Goal: Find specific page/section: Find specific page/section

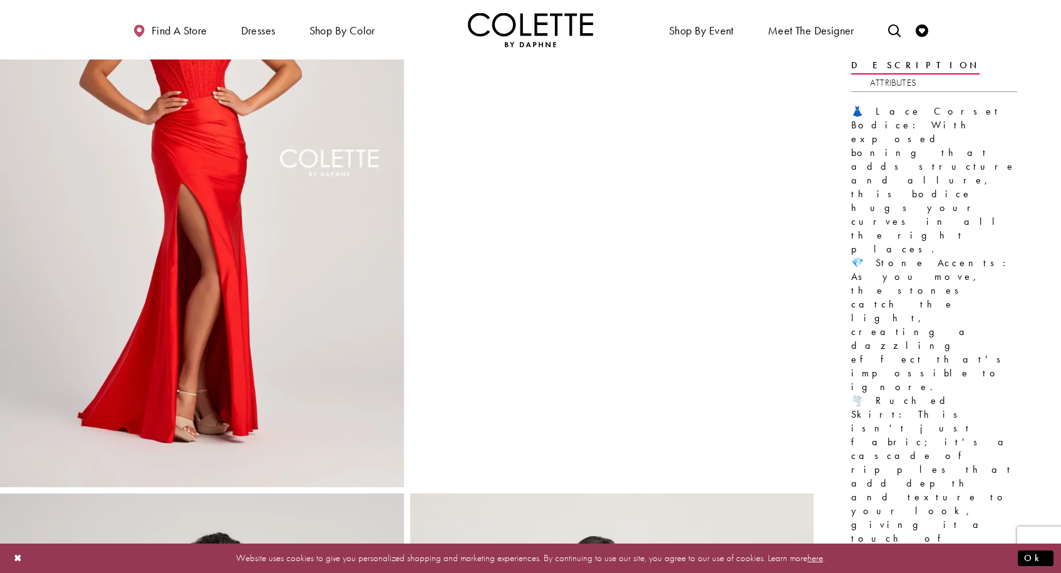
scroll to position [172, 0]
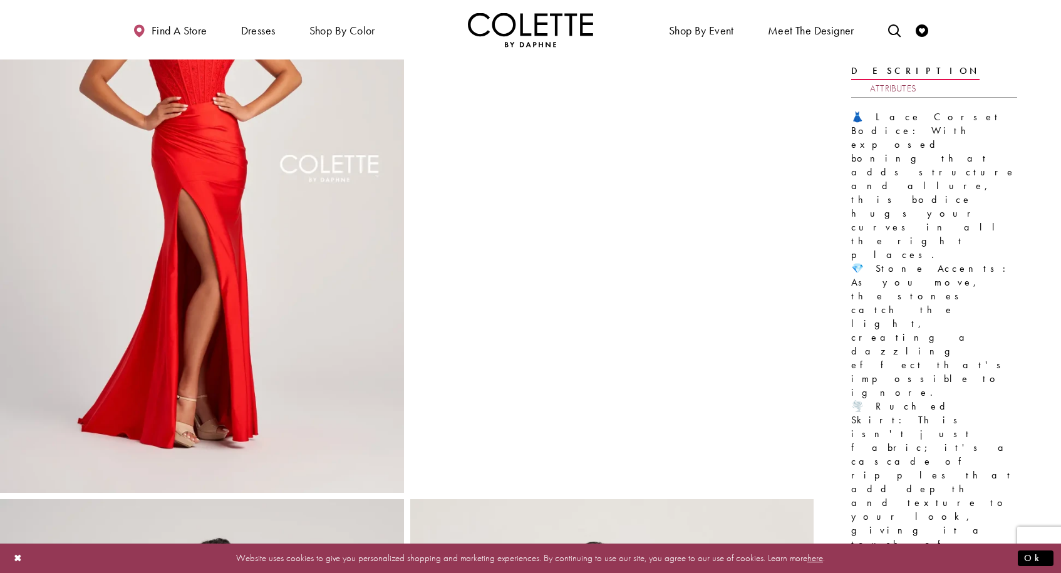
click at [916, 80] on link "Attributes" at bounding box center [893, 89] width 46 height 18
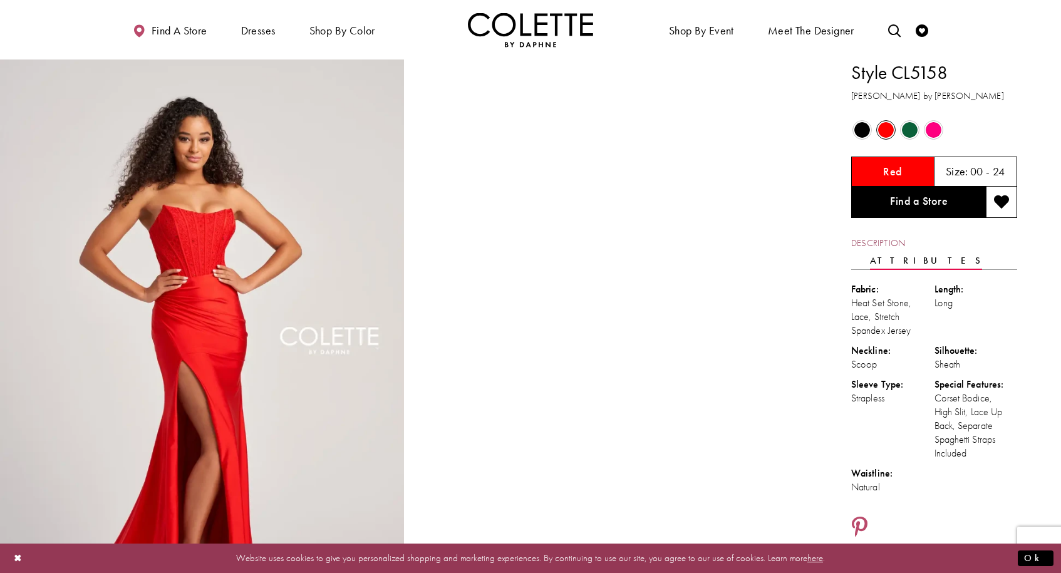
scroll to position [0, 0]
click at [930, 199] on link "Find a Store" at bounding box center [918, 202] width 135 height 31
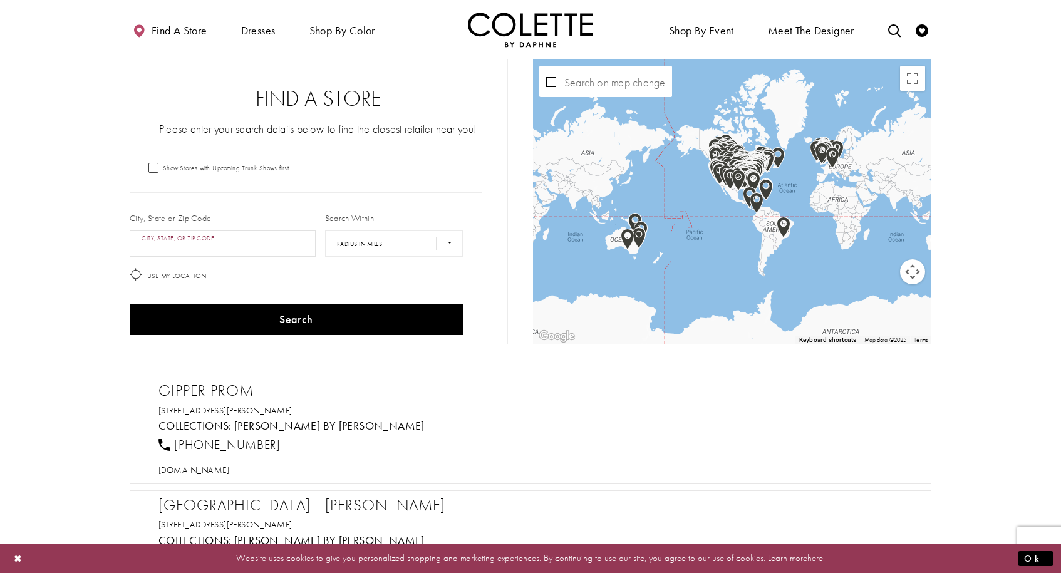
click at [212, 242] on input "City, State, or ZIP Code" at bounding box center [223, 244] width 186 height 26
click at [217, 241] on input "********" at bounding box center [223, 244] width 186 height 26
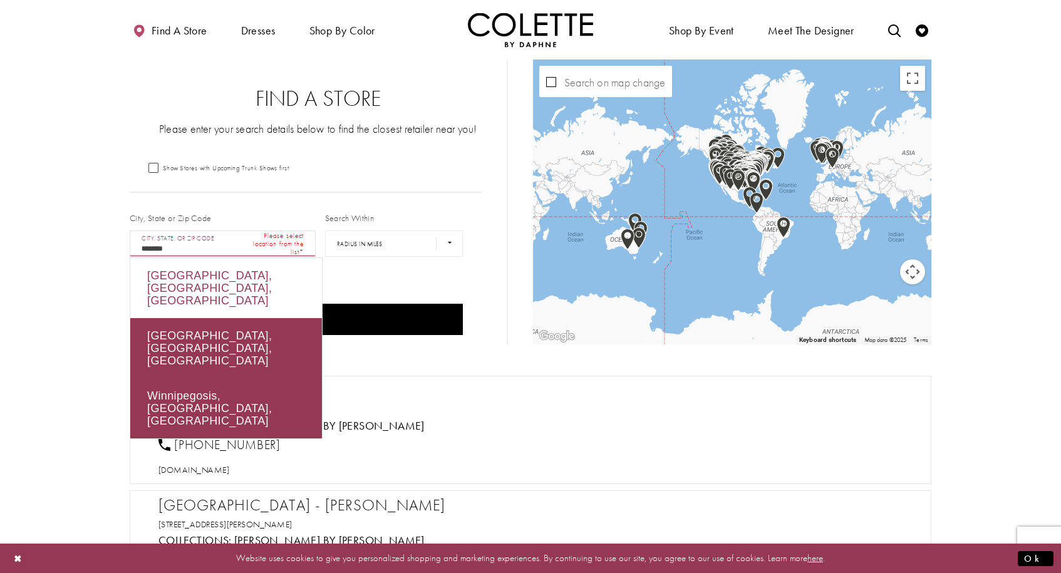
click at [220, 273] on div "Winnipeg, MB, Canada" at bounding box center [226, 288] width 192 height 60
type input "**********"
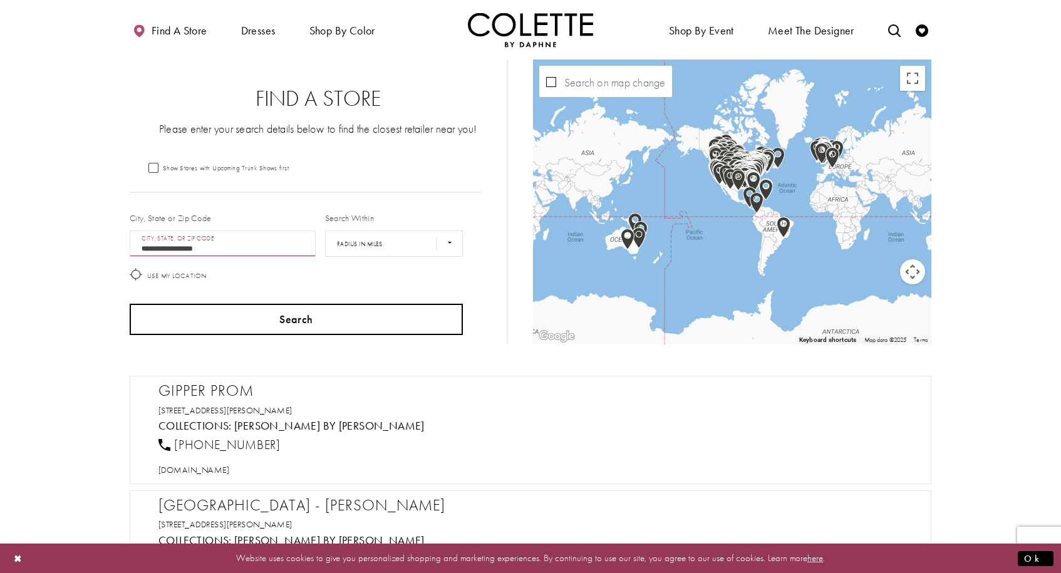
click at [259, 324] on button "Search" at bounding box center [296, 319] width 333 height 31
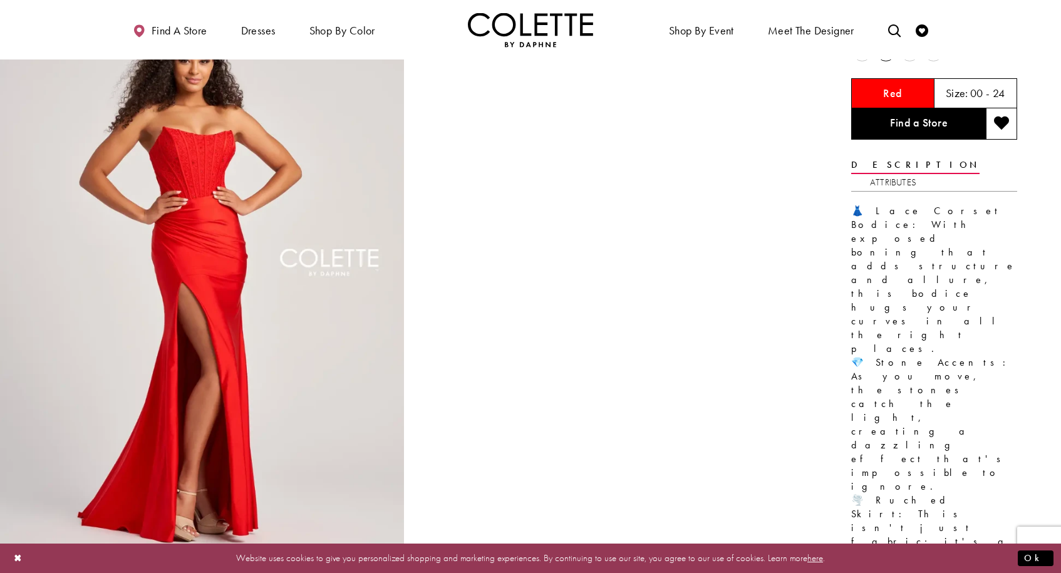
scroll to position [78, 0]
click at [203, 31] on span "Find a store" at bounding box center [180, 30] width 56 height 13
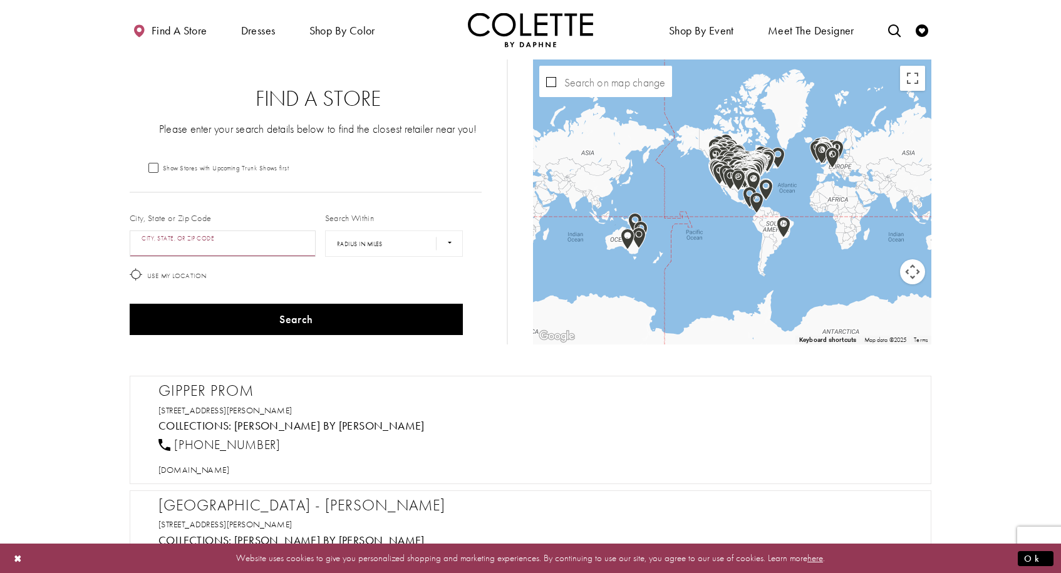
click at [268, 247] on input "City, State, or ZIP Code" at bounding box center [223, 244] width 186 height 26
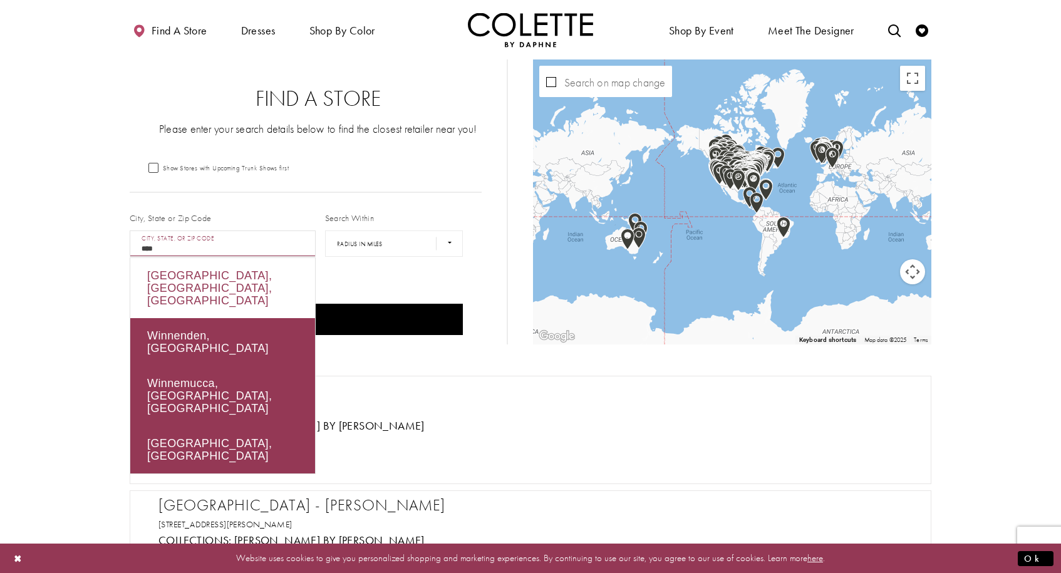
drag, startPoint x: 268, startPoint y: 247, endPoint x: 252, endPoint y: 283, distance: 39.0
click at [252, 283] on div "Winnipeg, MB, Canada" at bounding box center [222, 288] width 185 height 60
type input "**********"
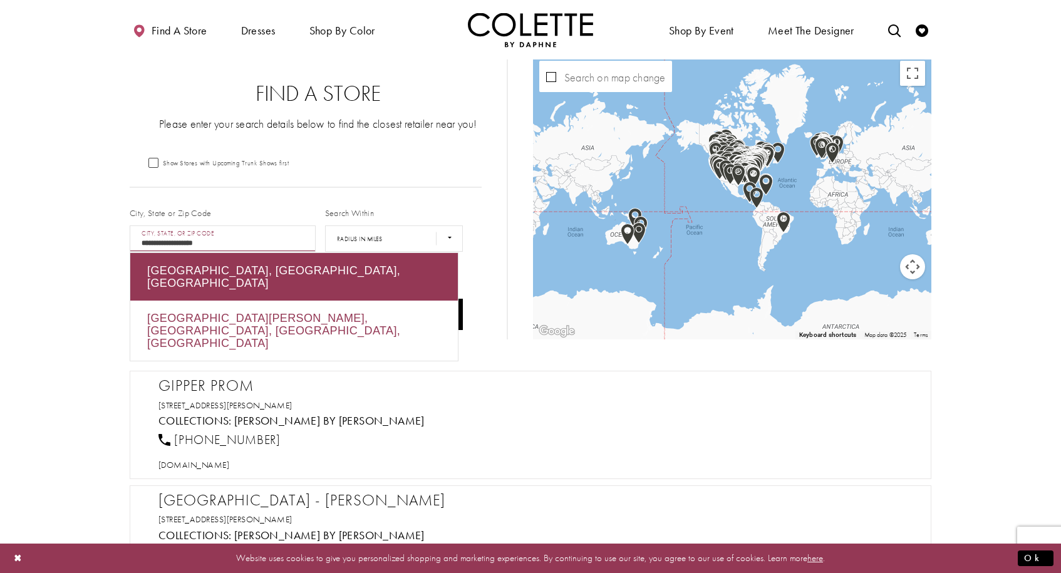
scroll to position [6, 0]
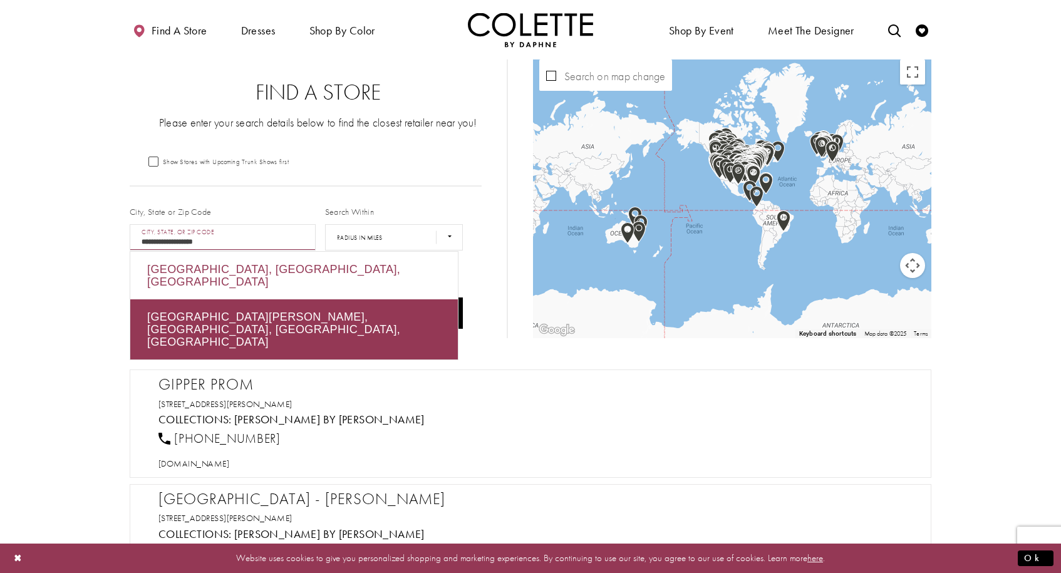
click at [237, 272] on div "Winnipeg, MB, Canada" at bounding box center [294, 276] width 328 height 48
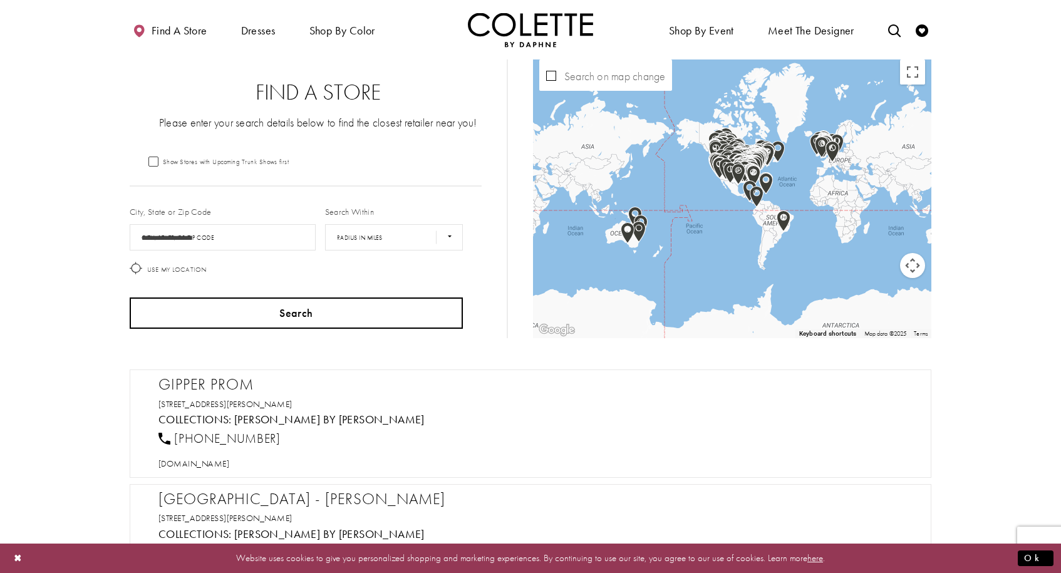
click at [273, 314] on button "Search" at bounding box center [296, 313] width 333 height 31
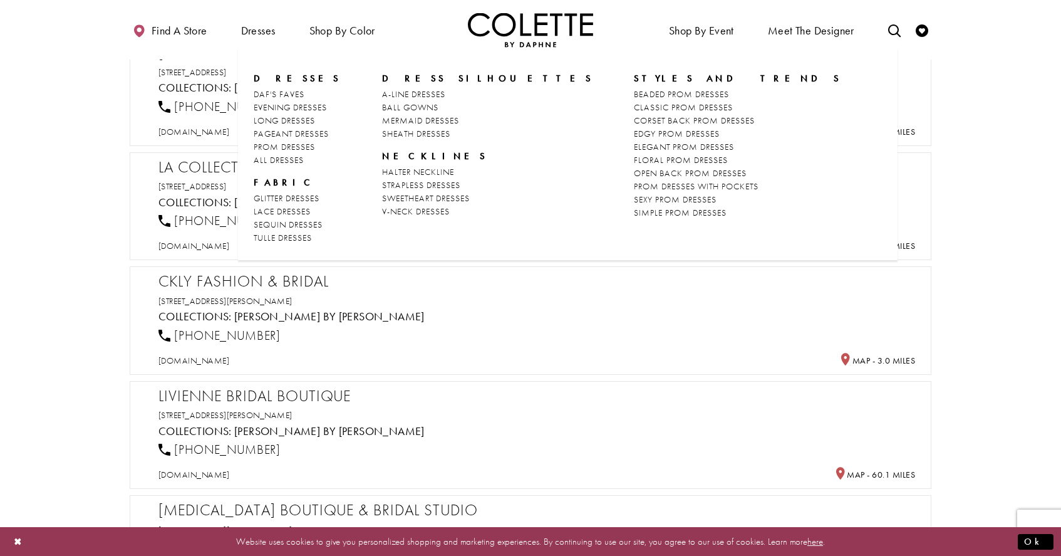
scroll to position [456, 0]
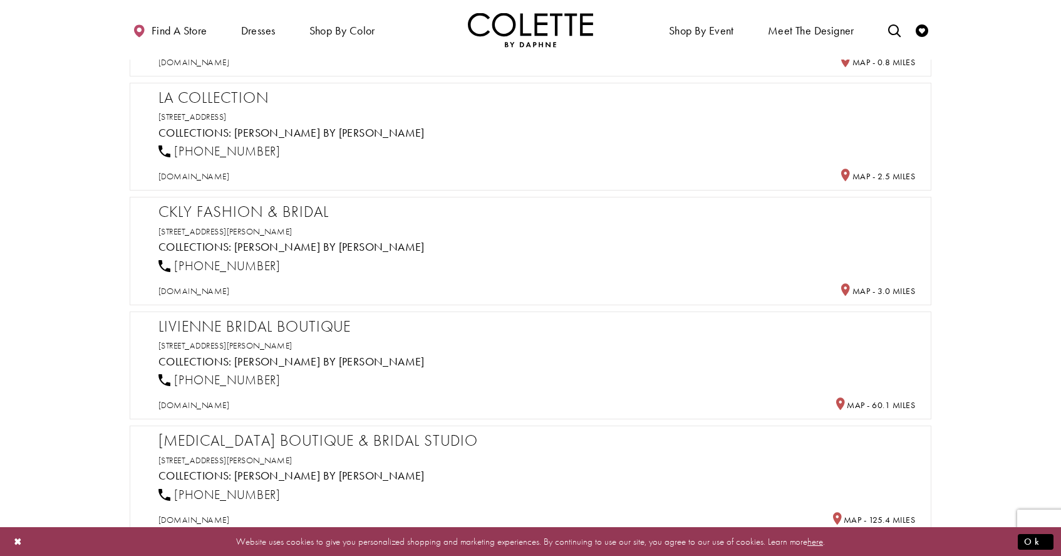
scroll to position [6, 0]
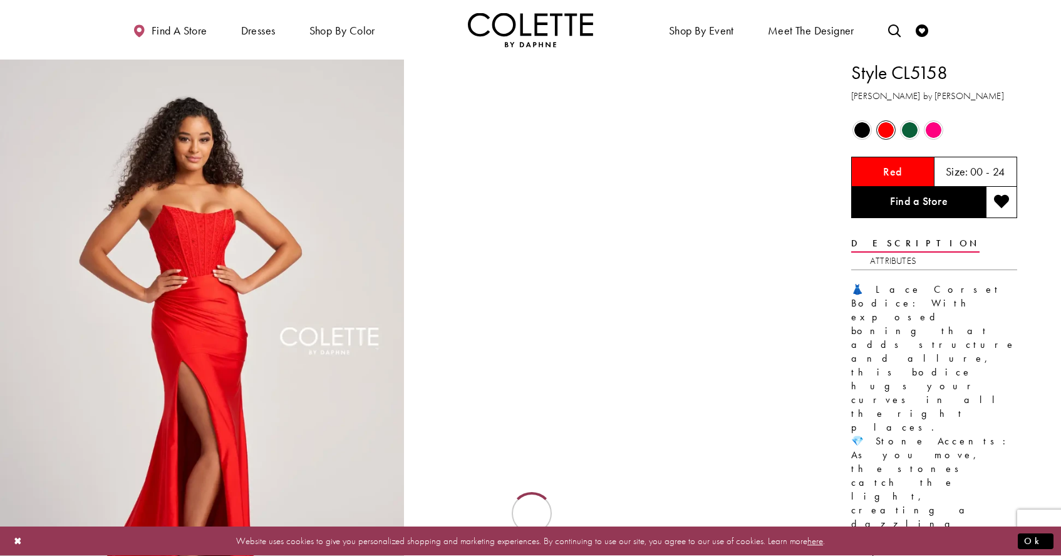
scroll to position [78, 0]
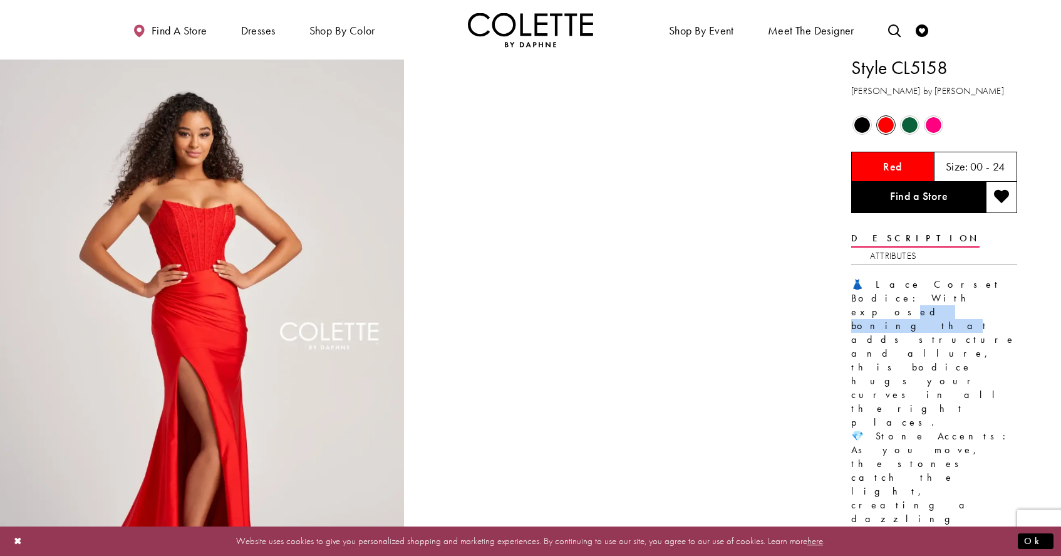
drag, startPoint x: 889, startPoint y: 268, endPoint x: 941, endPoint y: 270, distance: 52.0
click at [941, 277] on div "👗 Lace Corset Bodice: With exposed boning that adds structure and allure, this …" at bounding box center [934, 511] width 166 height 469
copy div "orset Bodice:"
